Goal: Information Seeking & Learning: Learn about a topic

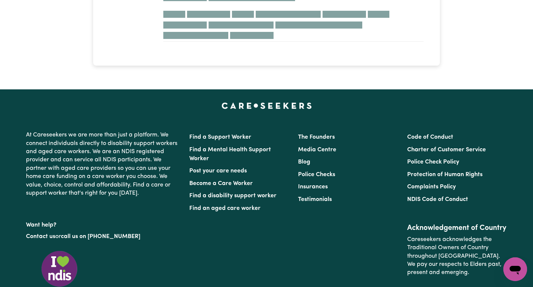
scroll to position [219, 0]
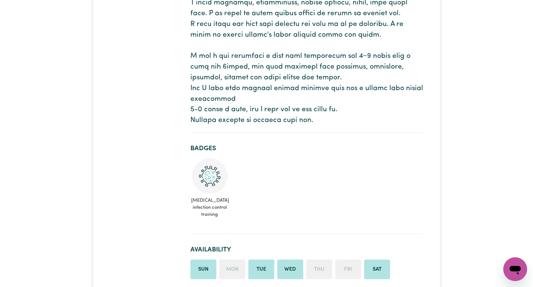
scroll to position [297, 0]
